Goal: Task Accomplishment & Management: Complete application form

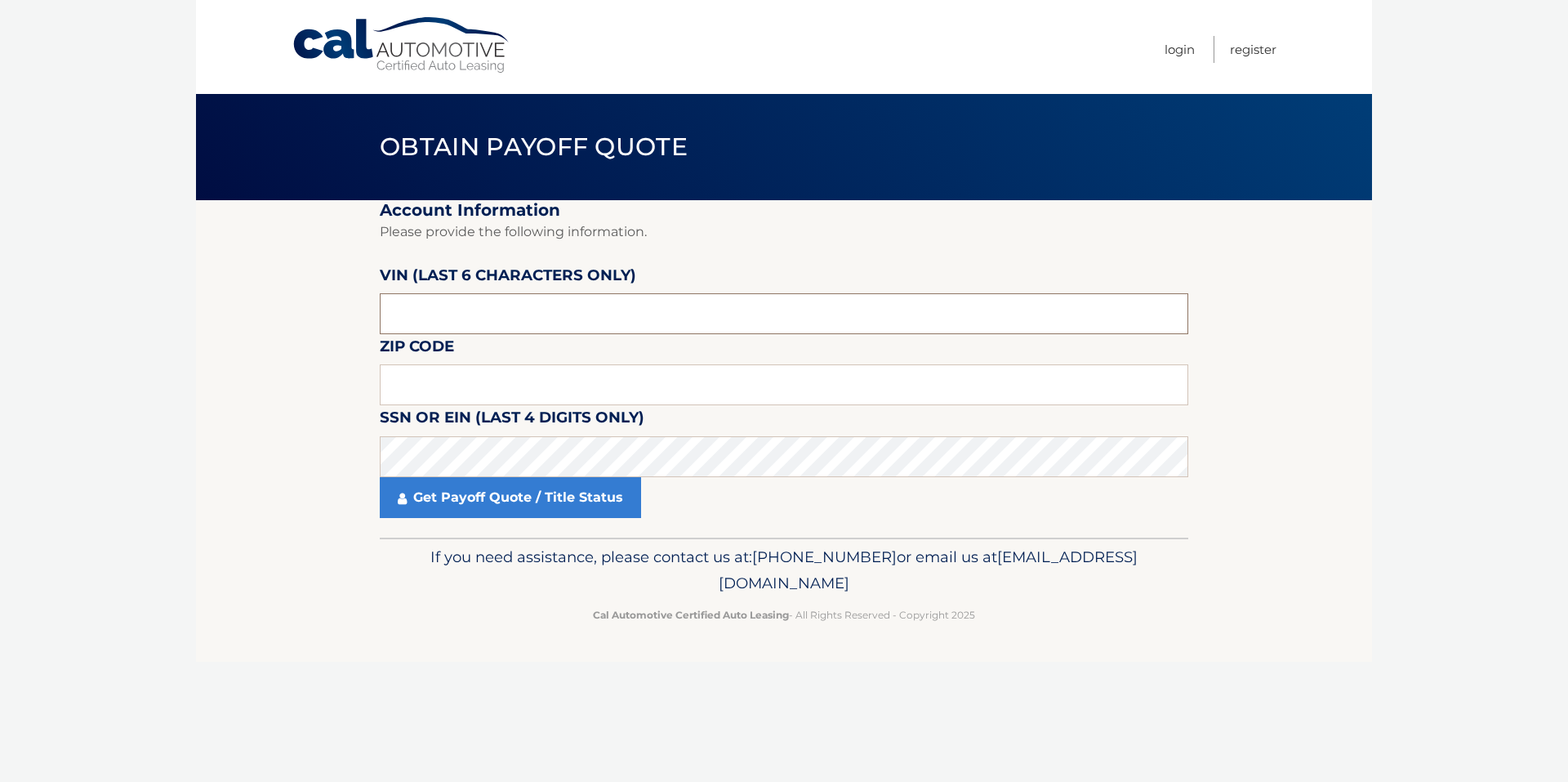
click at [471, 315] on input "text" at bounding box center [784, 314] width 808 height 41
click at [461, 316] on input "text" at bounding box center [784, 314] width 808 height 41
drag, startPoint x: 383, startPoint y: 317, endPoint x: 348, endPoint y: 317, distance: 35.0
click at [348, 317] on section "Account Information Please provide the following information. [PERSON_NAME] (la…" at bounding box center [784, 368] width 1176 height 337
paste input "025143"
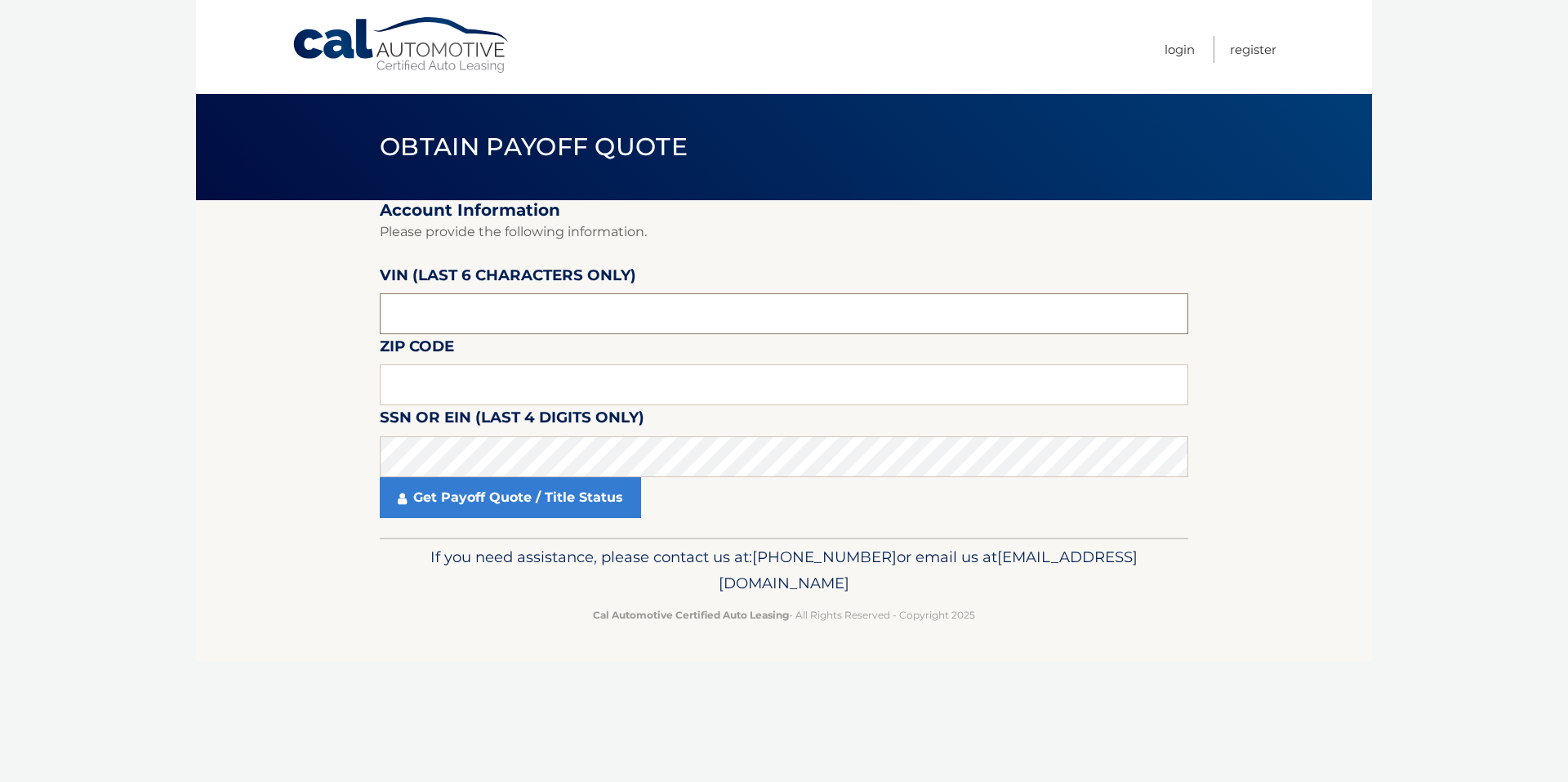
type input "025143"
click at [421, 379] on input "text" at bounding box center [784, 385] width 808 height 41
type input "11768"
click at [266, 395] on section "Account Information Please provide the following information. [PERSON_NAME] (la…" at bounding box center [784, 368] width 1176 height 337
click at [287, 500] on section "Account Information Please provide the following information. VIN (last 6 chara…" at bounding box center [784, 368] width 1176 height 337
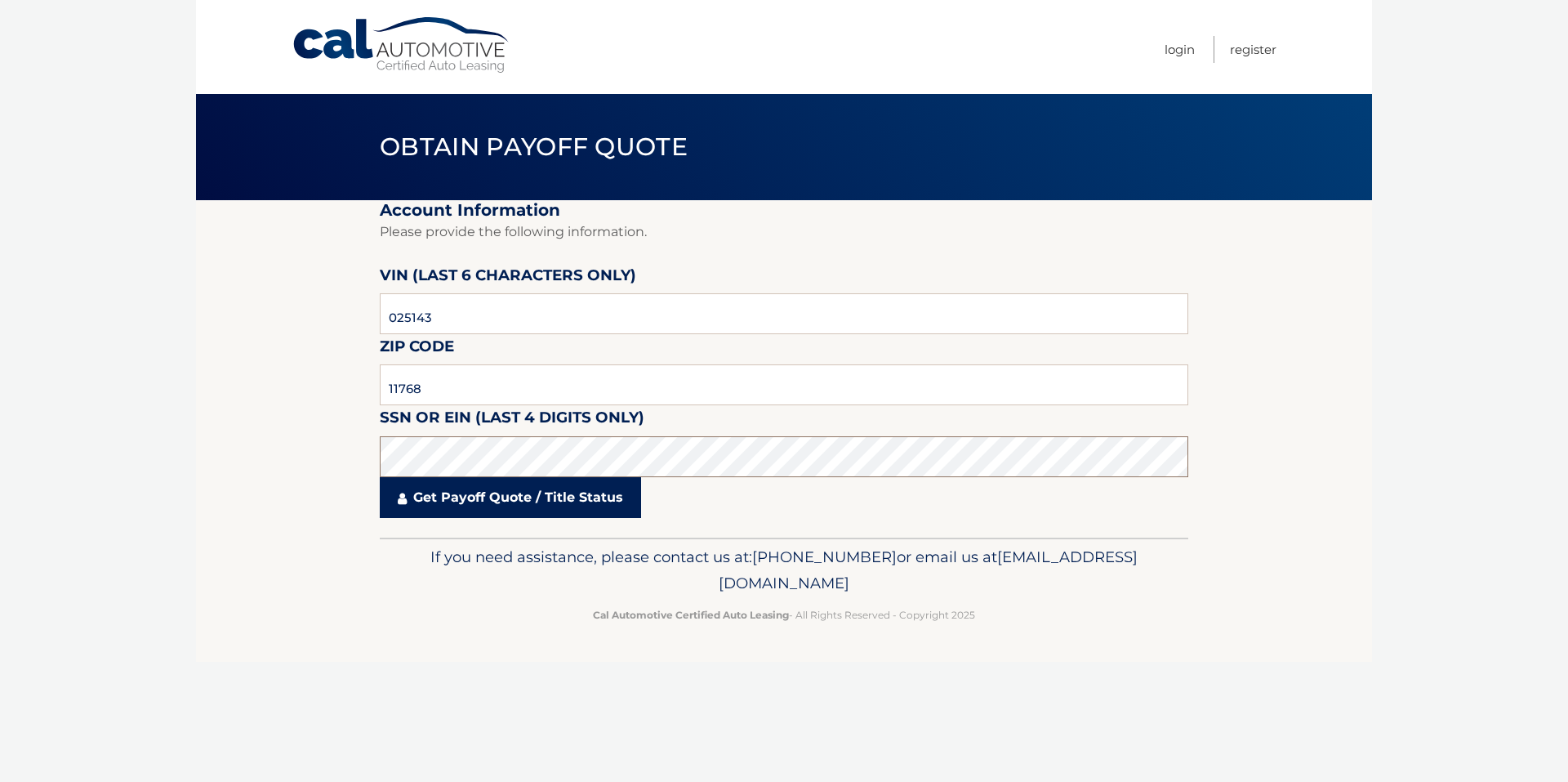
click button "For Originating Dealer" at bounding box center [0, 0] width 0 height 0
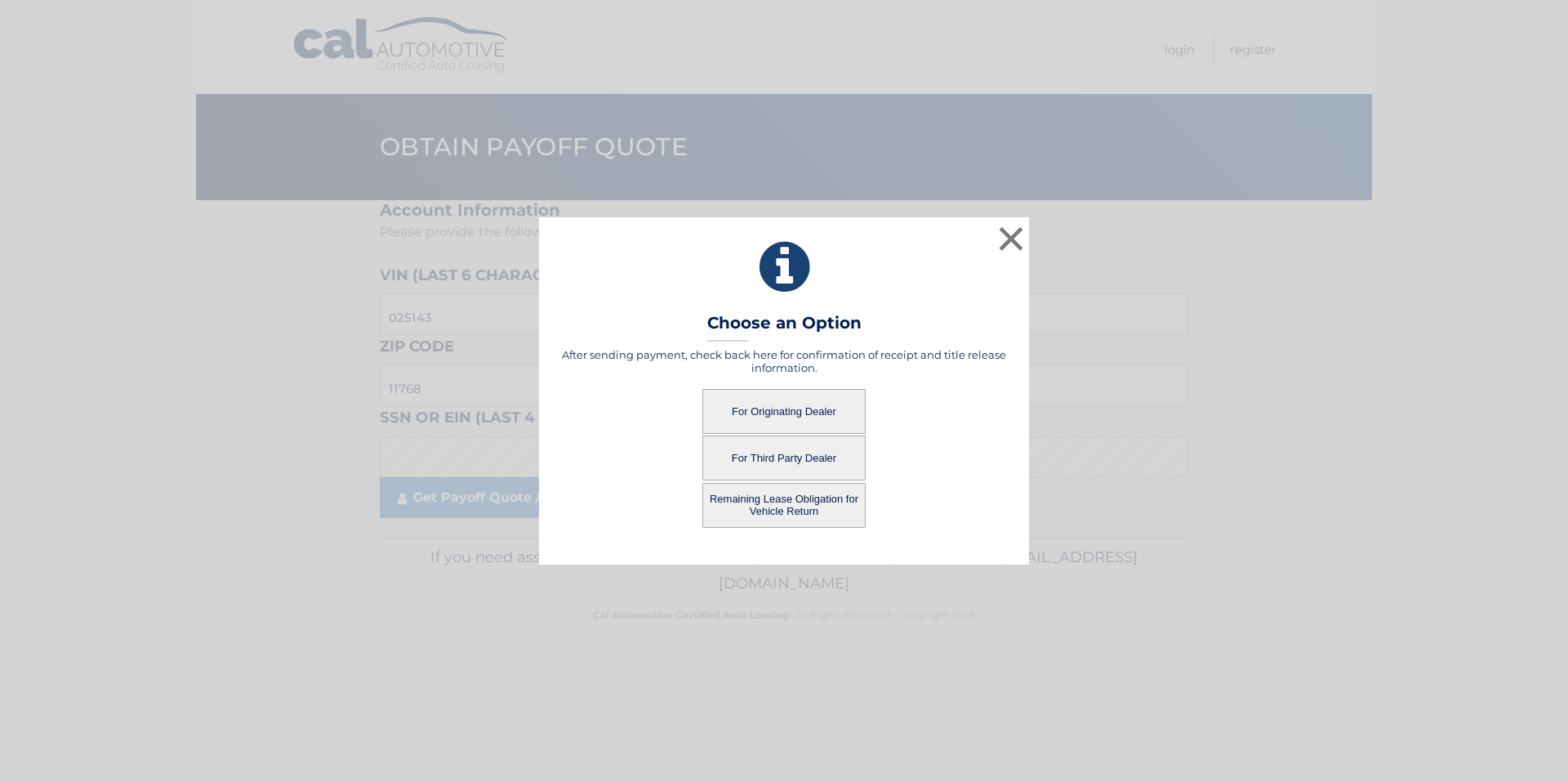
click at [832, 409] on button "For Originating Dealer" at bounding box center [784, 411] width 163 height 45
click at [798, 412] on button "For Originating Dealer" at bounding box center [784, 411] width 163 height 45
click at [759, 405] on button "For Originating Dealer" at bounding box center [784, 411] width 163 height 45
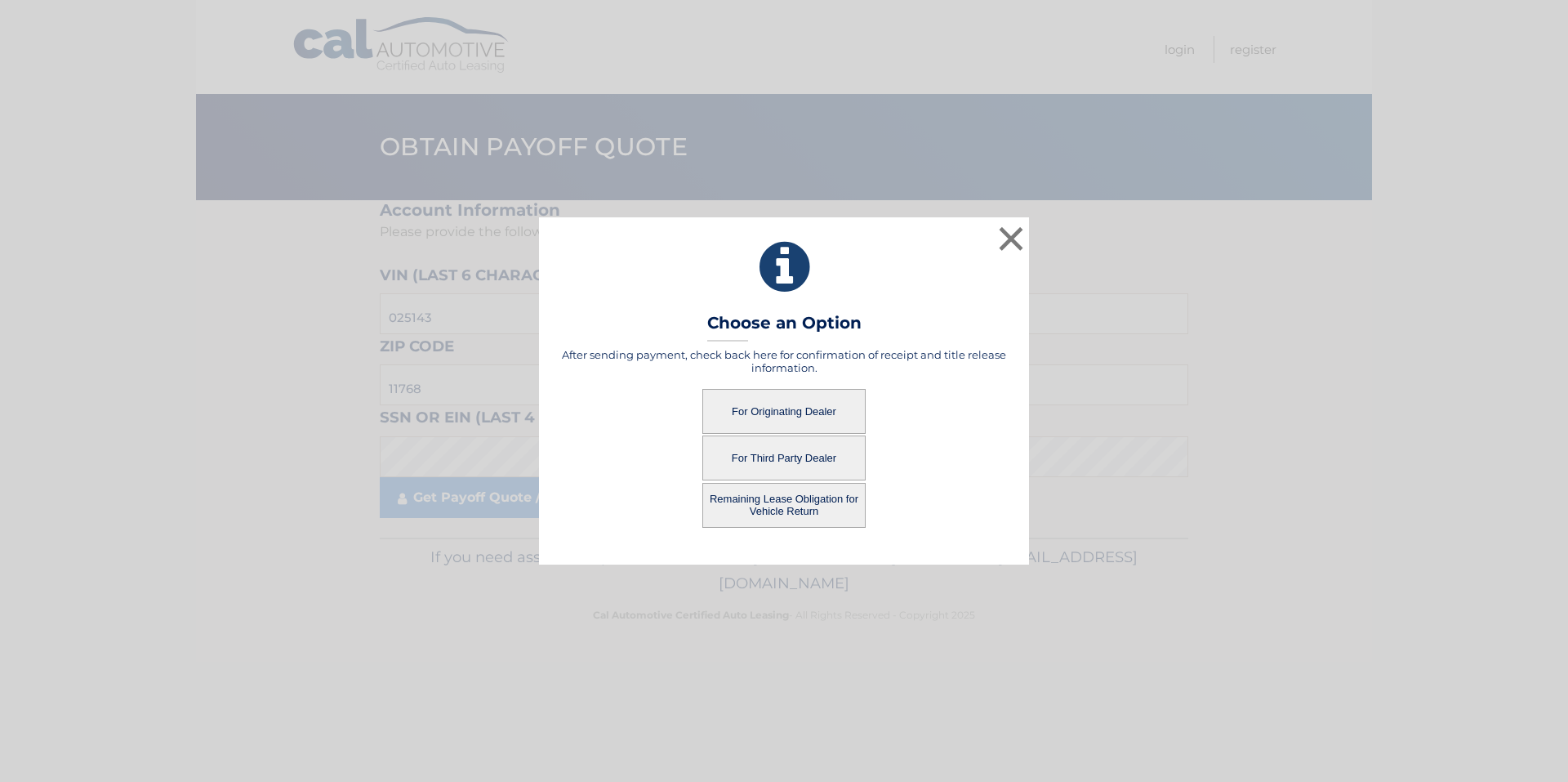
click at [759, 405] on button "For Originating Dealer" at bounding box center [784, 411] width 163 height 45
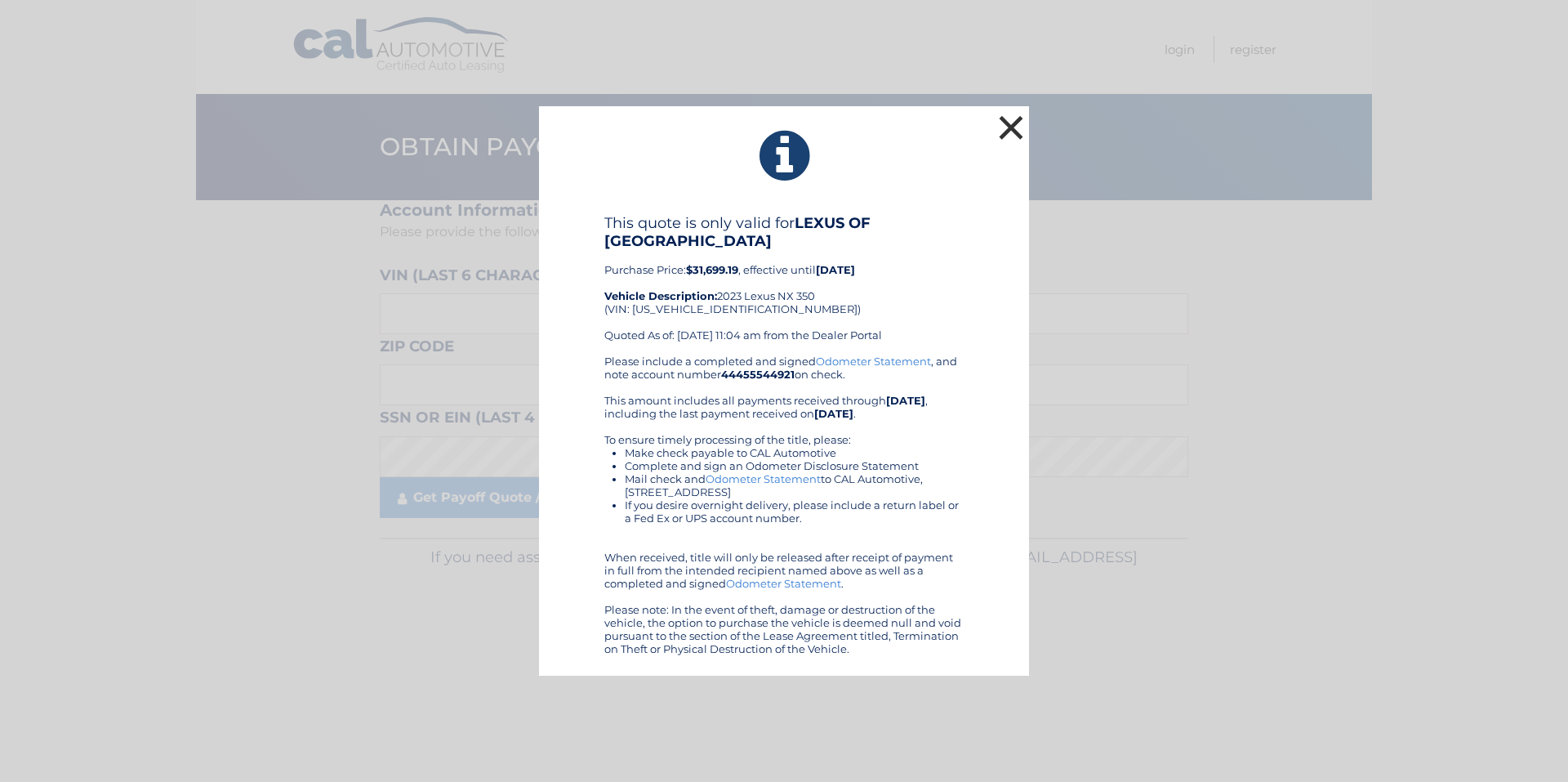
click at [1003, 130] on button "×" at bounding box center [1011, 127] width 33 height 33
